Goal: Task Accomplishment & Management: Use online tool/utility

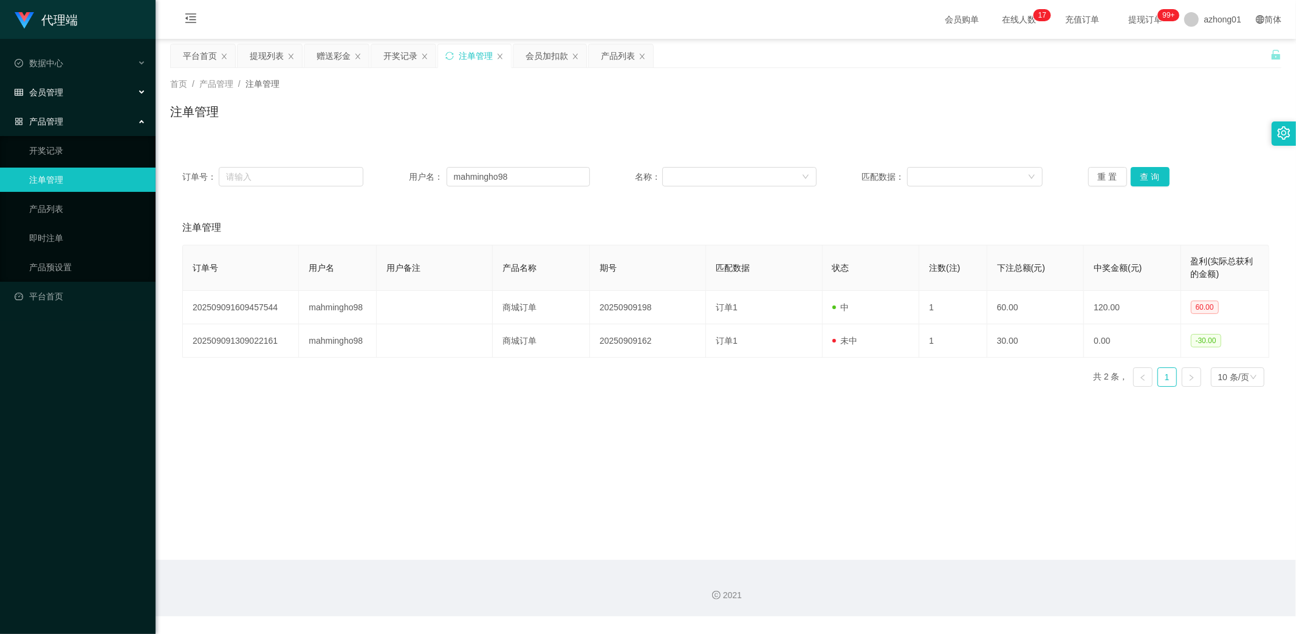
click at [60, 90] on span "会员管理" at bounding box center [39, 92] width 49 height 10
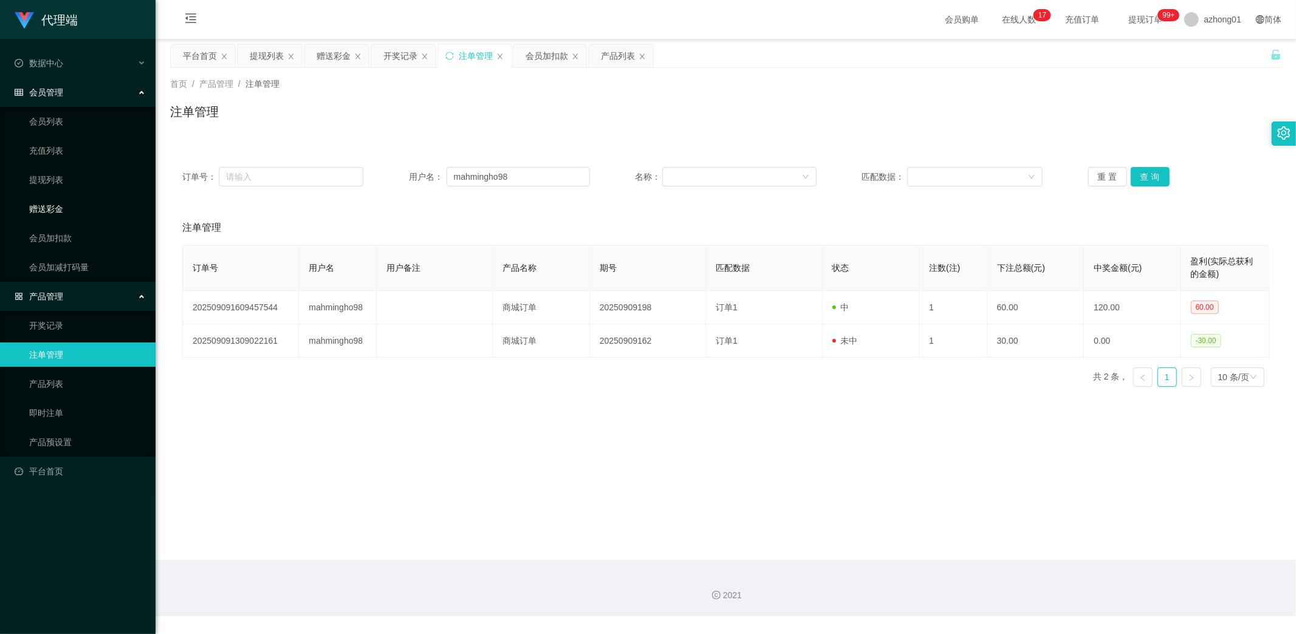
drag, startPoint x: 49, startPoint y: 207, endPoint x: 63, endPoint y: 210, distance: 14.2
click at [49, 207] on link "赠送彩金" at bounding box center [87, 209] width 117 height 24
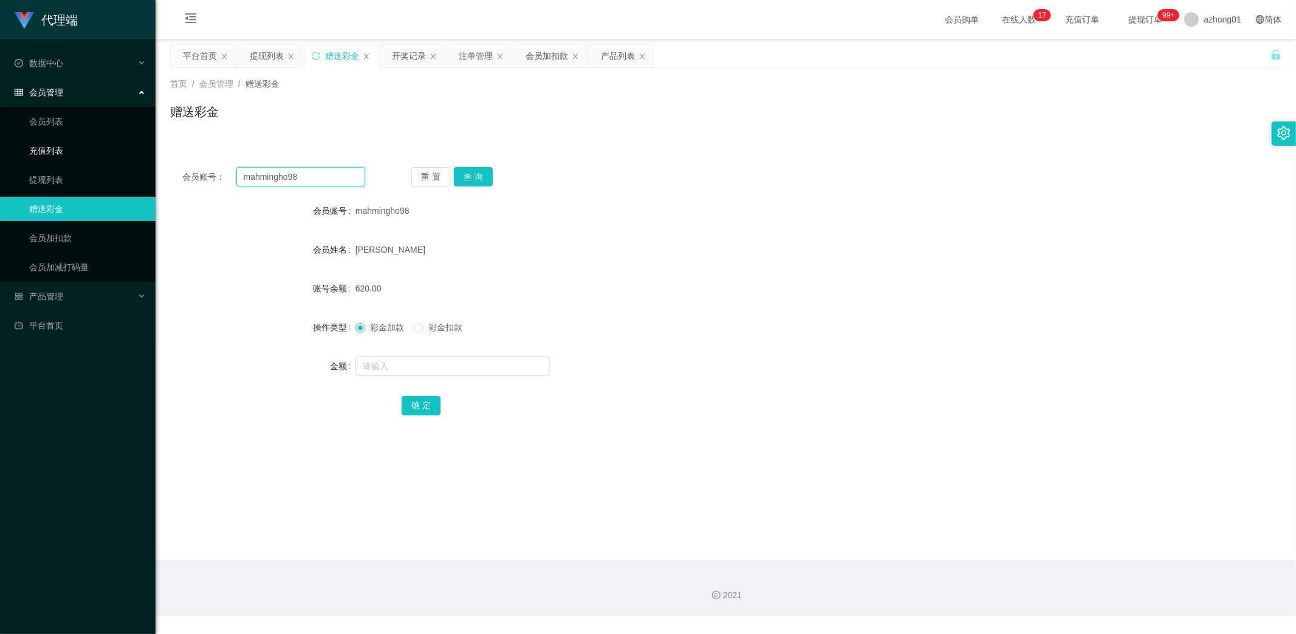
drag, startPoint x: 316, startPoint y: 178, endPoint x: 131, endPoint y: 155, distance: 187.3
click at [134, 155] on section "代理端 数据中心 会员管理 会员列表 充值列表 提现列表 赠送彩金 会员加扣款 会员加减打码量 产品管理 开奖记录 注单管理 产品列表 即时注单 产品预设置 …" at bounding box center [648, 308] width 1296 height 617
paste input "1371137159"
click at [477, 178] on button "查 询" at bounding box center [473, 176] width 39 height 19
drag, startPoint x: 309, startPoint y: 177, endPoint x: 134, endPoint y: 181, distance: 175.0
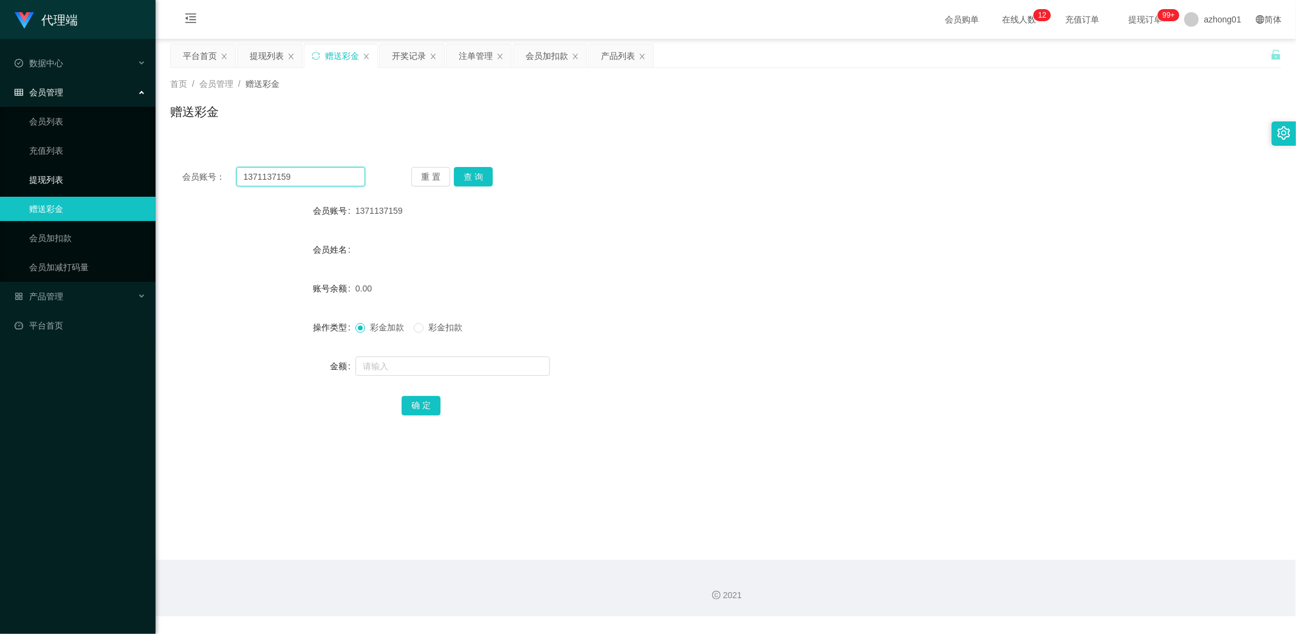
click at [134, 181] on section "代理端 数据中心 会员管理 会员列表 充值列表 提现列表 赠送彩金 会员加扣款 会员加减打码量 产品管理 开奖记录 注单管理 产品列表 即时注单 产品预设置 …" at bounding box center [648, 308] width 1296 height 617
paste input "oooi"
click at [471, 176] on button "查 询" at bounding box center [473, 176] width 39 height 19
drag, startPoint x: 276, startPoint y: 176, endPoint x: 174, endPoint y: 167, distance: 103.1
click at [174, 167] on div "会员账号： oooi 重 置 查 询" at bounding box center [725, 176] width 1111 height 19
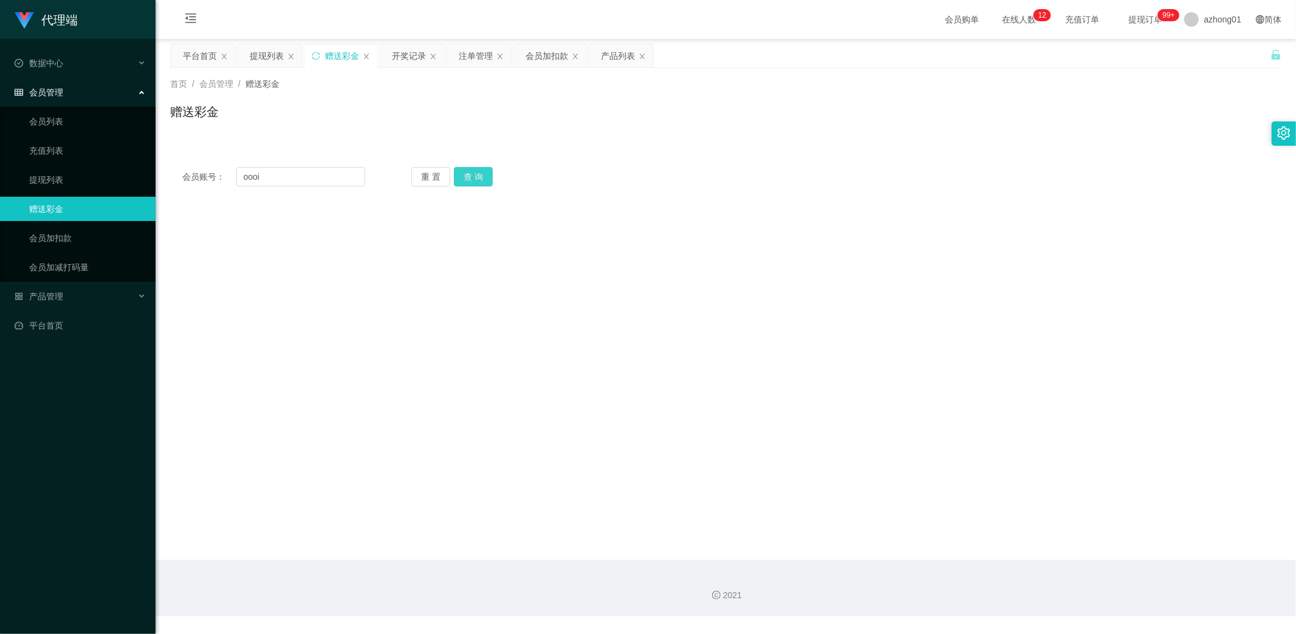
drag, startPoint x: 476, startPoint y: 173, endPoint x: 484, endPoint y: 185, distance: 15.0
click at [476, 174] on button "查 询" at bounding box center [473, 176] width 39 height 19
drag, startPoint x: 205, startPoint y: 615, endPoint x: 226, endPoint y: 560, distance: 59.0
click at [207, 615] on div "2021" at bounding box center [726, 588] width 1140 height 56
drag, startPoint x: 226, startPoint y: 179, endPoint x: 207, endPoint y: 179, distance: 18.8
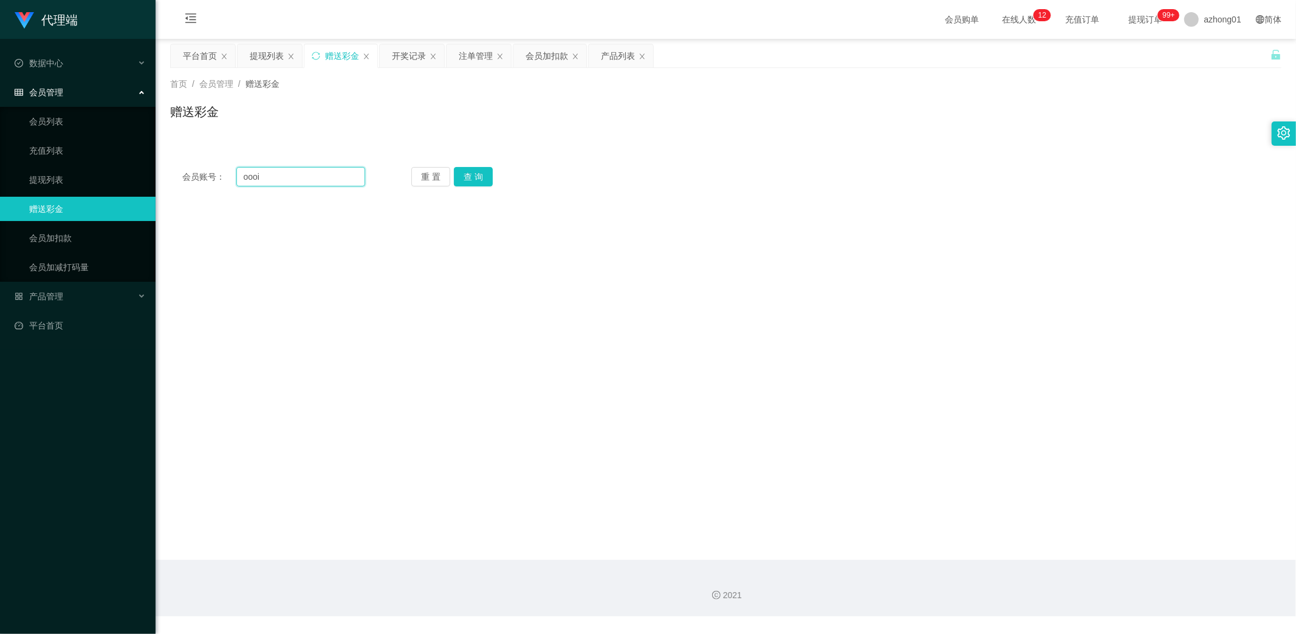
click at [207, 179] on div "会员账号： oooi" at bounding box center [273, 176] width 183 height 19
paste input "ooooi"
type input "ooooi"
click at [482, 178] on button "查 询" at bounding box center [473, 176] width 39 height 19
click at [304, 179] on input "ooooi" at bounding box center [300, 176] width 129 height 19
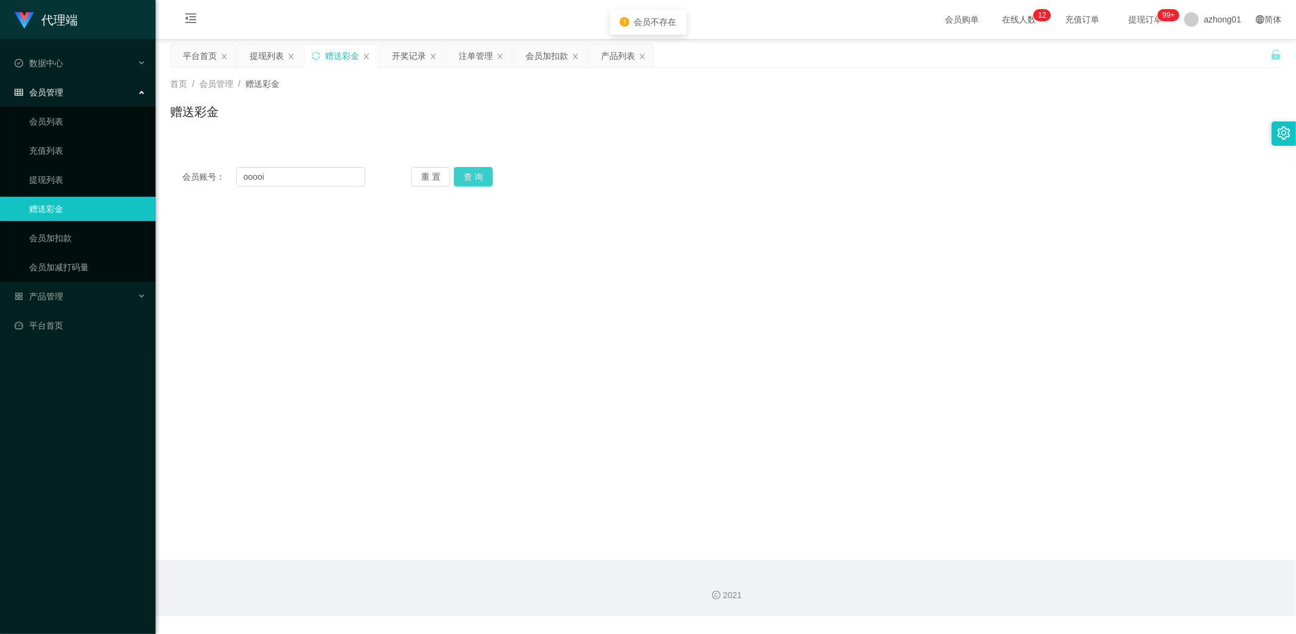
click at [470, 173] on button "查 询" at bounding box center [473, 176] width 39 height 19
click at [470, 173] on button "查 询" at bounding box center [480, 176] width 52 height 19
click at [472, 173] on button "查 询" at bounding box center [480, 176] width 52 height 19
drag, startPoint x: 293, startPoint y: 174, endPoint x: 199, endPoint y: 179, distance: 94.3
click at [199, 179] on div "会员账号： ooooi" at bounding box center [273, 176] width 183 height 19
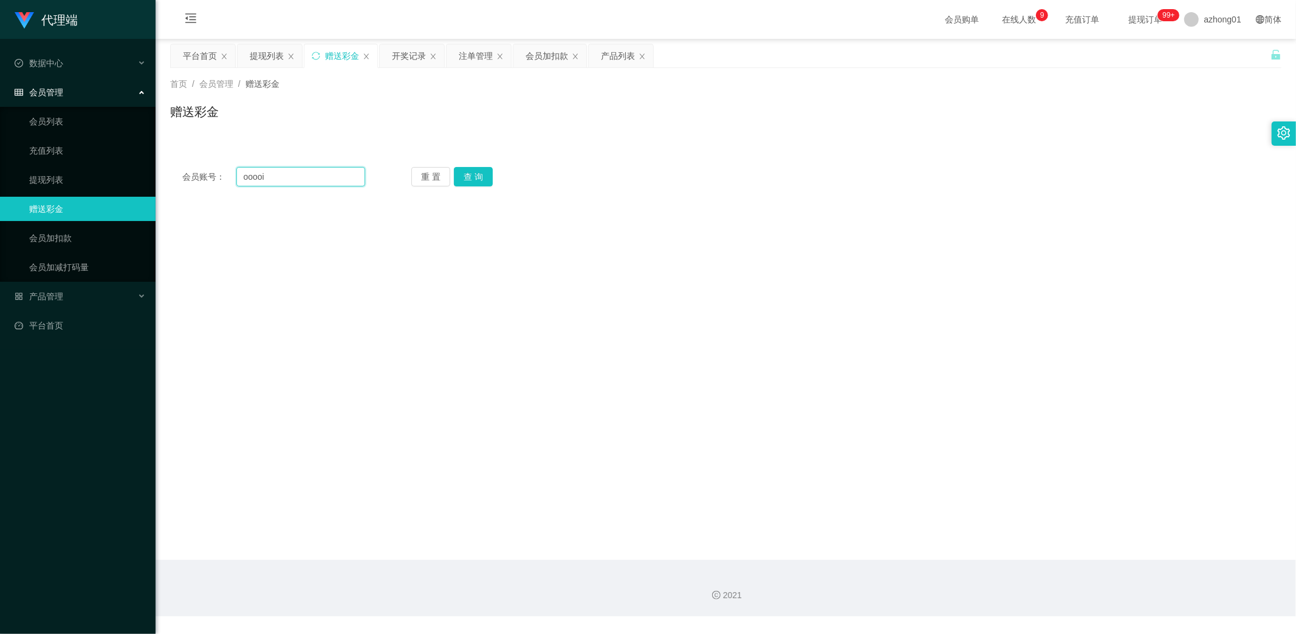
click at [298, 174] on input "ooooi" at bounding box center [300, 176] width 129 height 19
drag, startPoint x: 290, startPoint y: 173, endPoint x: 211, endPoint y: 171, distance: 79.6
click at [211, 171] on div "会员账号： ooooi" at bounding box center [273, 176] width 183 height 19
paste input "text"
click at [476, 177] on button "查 询" at bounding box center [473, 176] width 39 height 19
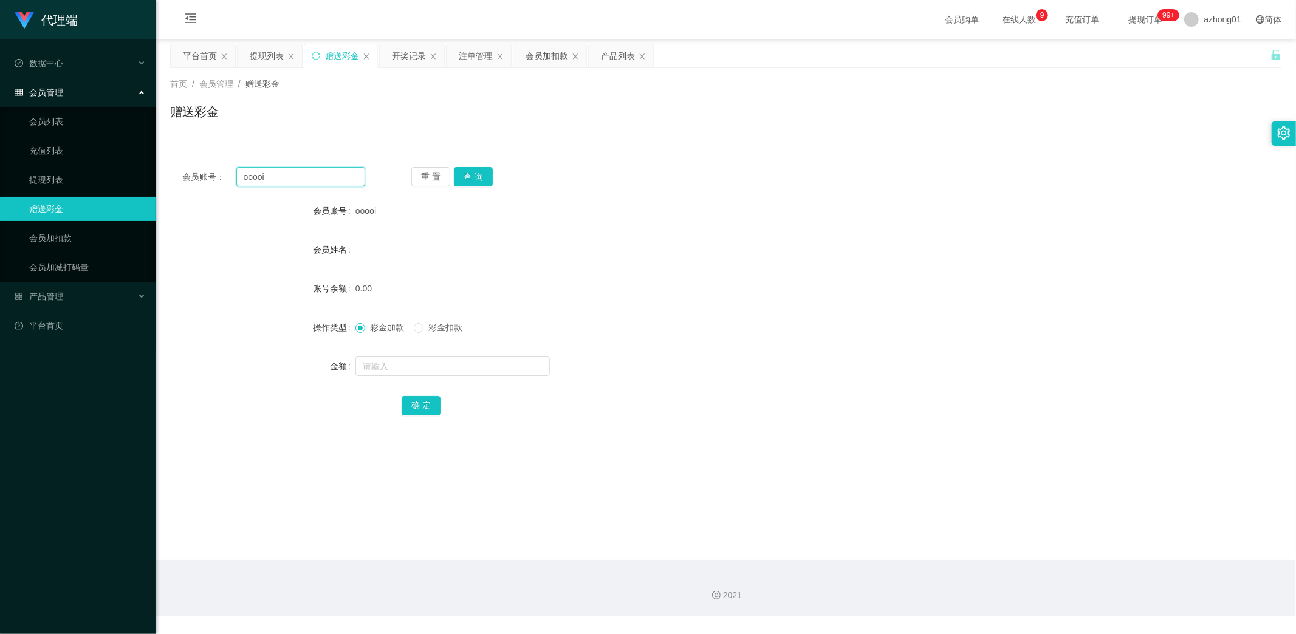
drag, startPoint x: 305, startPoint y: 176, endPoint x: 178, endPoint y: 174, distance: 127.0
click at [178, 174] on div "会员账号： ooooi 重 置 查 询" at bounding box center [725, 176] width 1111 height 19
paste input "[PERSON_NAME]"
type input "[PERSON_NAME]"
click at [467, 173] on button "查 询" at bounding box center [473, 176] width 39 height 19
